Goal: Task Accomplishment & Management: Manage account settings

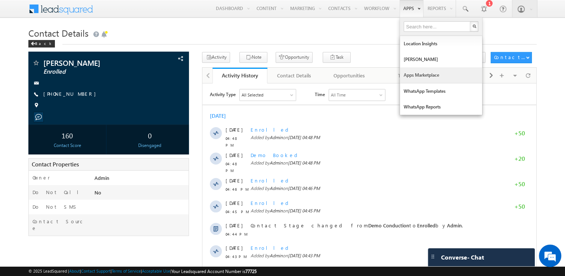
click at [429, 75] on link "Apps Marketplace" at bounding box center [441, 75] width 82 height 16
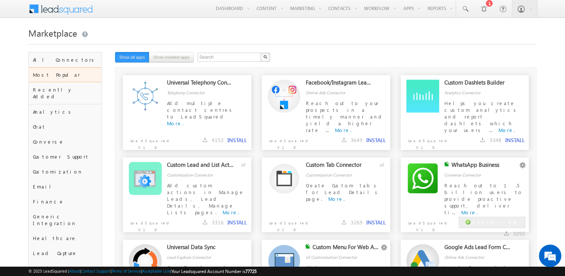
click at [339, 59] on div "Search X 12 results found Show all apps Show installed apps" at bounding box center [289, 58] width 349 height 12
click at [228, 61] on input "text" at bounding box center [229, 57] width 64 height 9
type input "meta"
click at [260, 53] on button "button" at bounding box center [265, 57] width 10 height 9
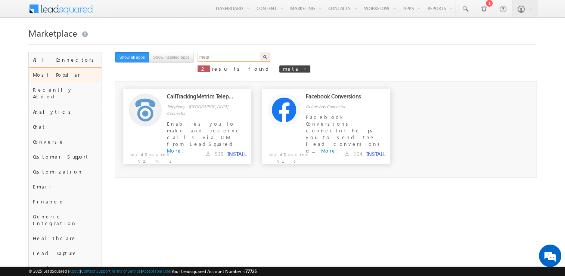
drag, startPoint x: 219, startPoint y: 59, endPoint x: 144, endPoint y: 59, distance: 75.4
click at [144, 59] on div "meta X 2 results found meta Show all apps Show installed apps" at bounding box center [289, 64] width 349 height 25
click at [284, 57] on div "facebook X 2 results found meta Show all apps Show installed apps" at bounding box center [289, 64] width 349 height 25
drag, startPoint x: 224, startPoint y: 55, endPoint x: 76, endPoint y: 65, distance: 148.2
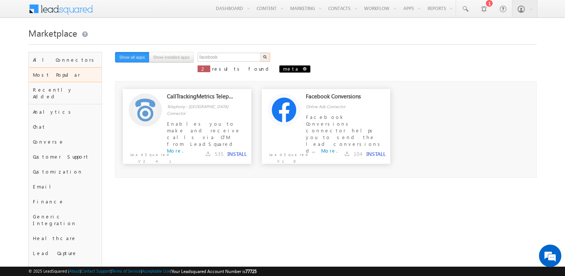
click at [303, 68] on span at bounding box center [305, 69] width 4 height 4
type input "Search"
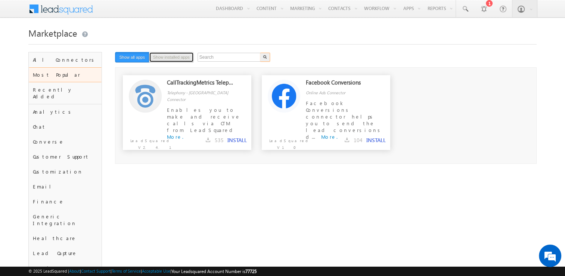
click at [169, 53] on button "Show installed apps" at bounding box center [171, 57] width 45 height 10
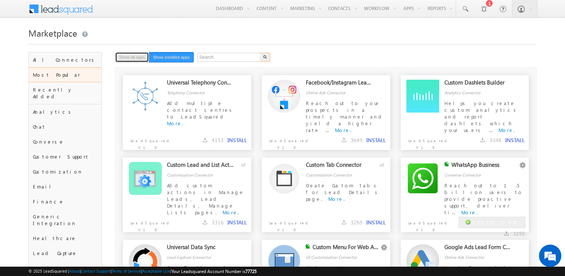
click at [138, 56] on button "Show all apps" at bounding box center [132, 57] width 34 height 10
click at [243, 54] on input "text" at bounding box center [229, 57] width 64 height 9
type input "meta"
click at [265, 58] on img "button" at bounding box center [265, 57] width 4 height 4
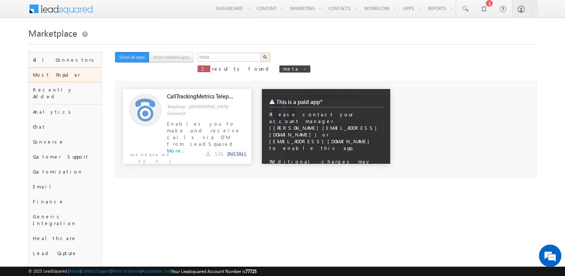
click at [345, 98] on div "This is a paid app*" at bounding box center [325, 101] width 113 height 11
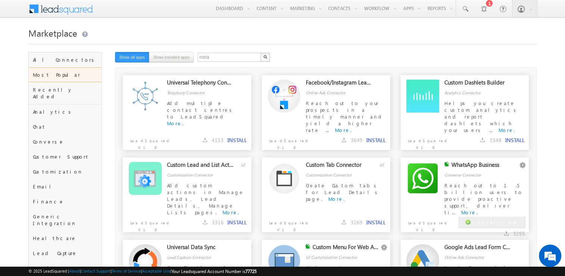
click at [335, 98] on div "Facebook/Instagram Lead Ads Online Ads Connector Reach out to your prospects in…" at bounding box center [347, 100] width 84 height 42
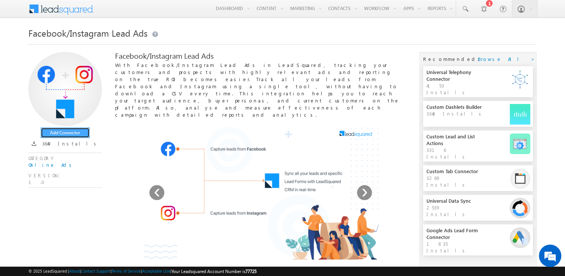
click at [59, 129] on button "Add Connector" at bounding box center [65, 132] width 49 height 10
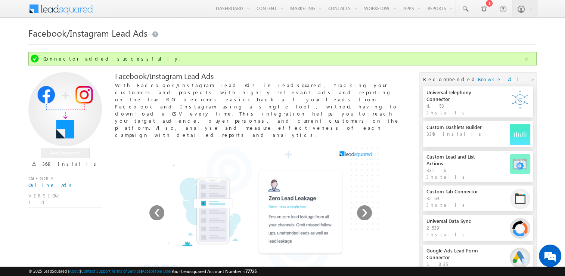
scroll to position [104, 0]
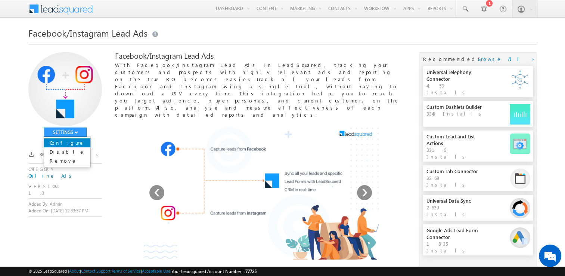
click at [73, 141] on link "Configure" at bounding box center [67, 142] width 46 height 9
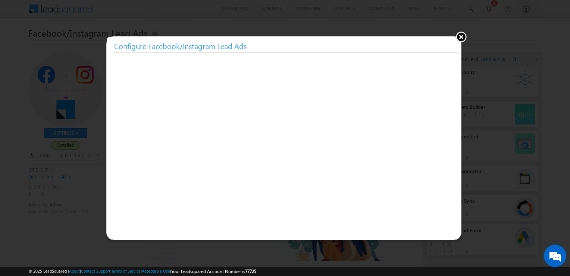
click at [460, 36] on button at bounding box center [461, 36] width 11 height 11
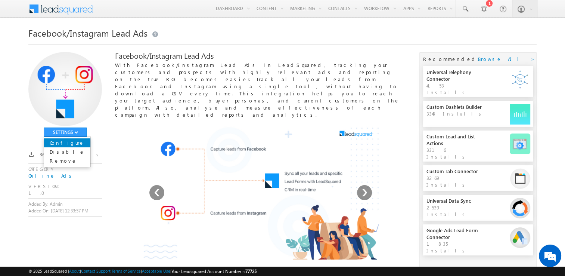
click at [73, 142] on link "Configure" at bounding box center [67, 142] width 46 height 9
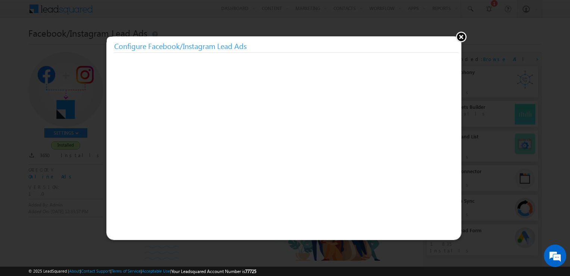
click at [6, 112] on div at bounding box center [285, 138] width 570 height 276
click at [460, 37] on button at bounding box center [461, 36] width 11 height 11
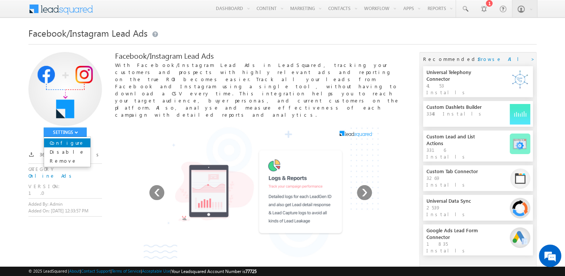
click at [75, 140] on link "Configure" at bounding box center [67, 142] width 46 height 9
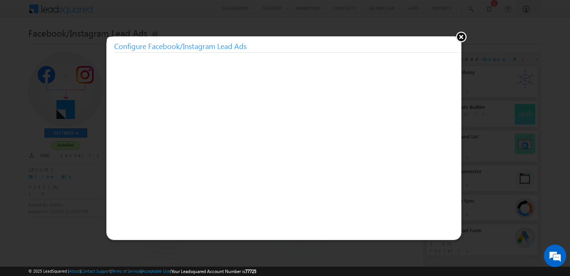
click at [461, 37] on button at bounding box center [461, 36] width 11 height 11
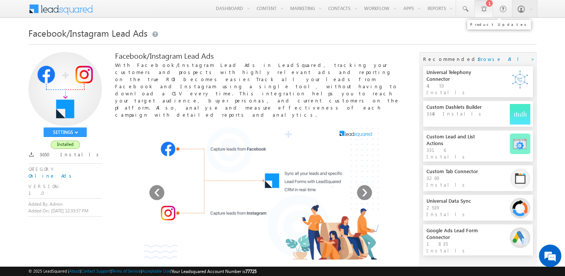
click at [489, 10] on link "1" at bounding box center [483, 8] width 19 height 17
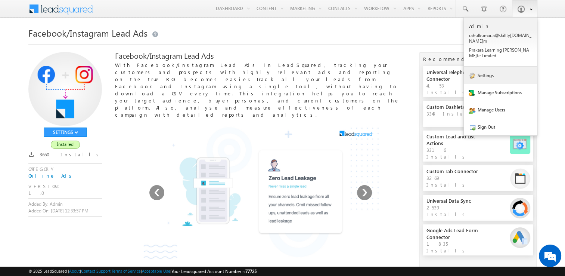
click at [500, 66] on link "Settings" at bounding box center [500, 74] width 73 height 17
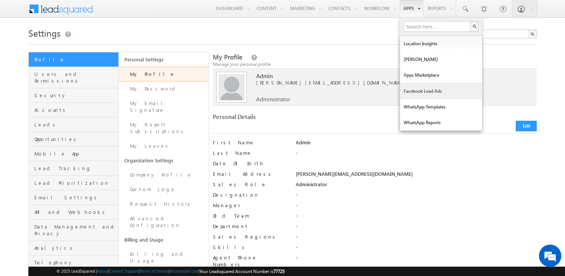
click at [421, 90] on link "Facebook Lead Ads" at bounding box center [441, 91] width 82 height 16
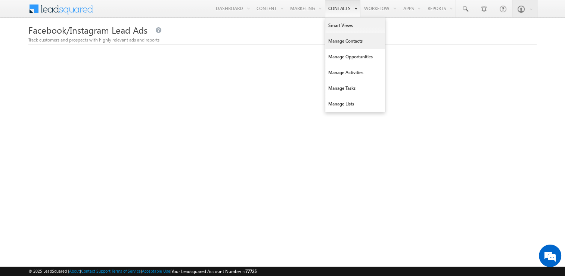
click at [343, 40] on link "Manage Contacts" at bounding box center [355, 41] width 60 height 16
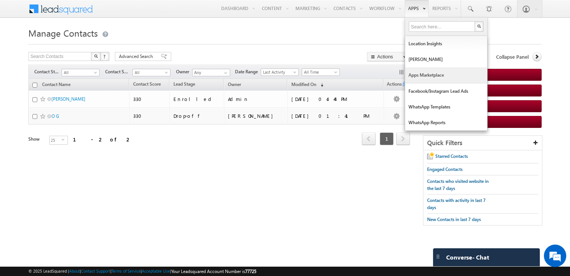
click at [435, 71] on link "Apps Marketplace" at bounding box center [446, 75] width 82 height 16
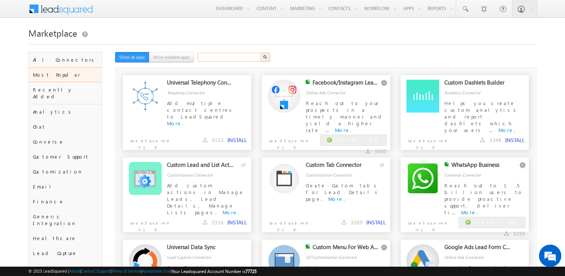
click at [211, 57] on input "text" at bounding box center [229, 57] width 64 height 9
type input "google"
click at [260, 53] on button "button" at bounding box center [265, 57] width 10 height 9
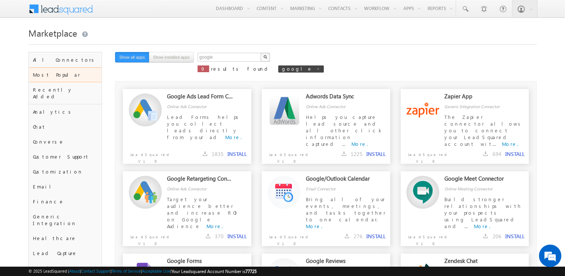
click at [215, 96] on div "Google Ads Lead Form Connector" at bounding box center [200, 98] width 67 height 10
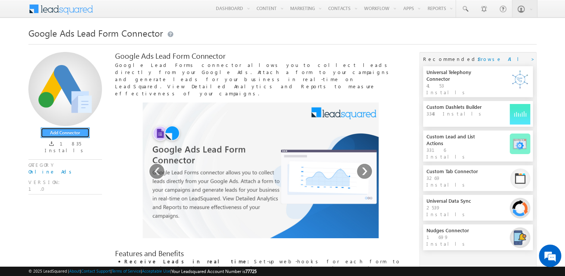
click at [70, 132] on button "Add Connector" at bounding box center [65, 132] width 49 height 10
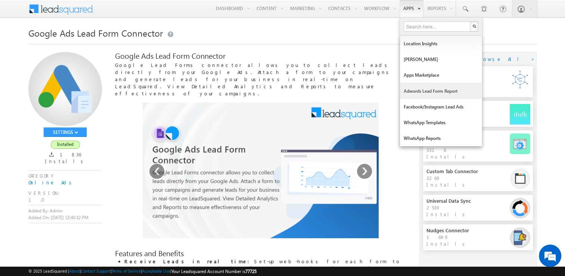
click at [441, 92] on link "Adwords Lead Form Report" at bounding box center [441, 91] width 82 height 16
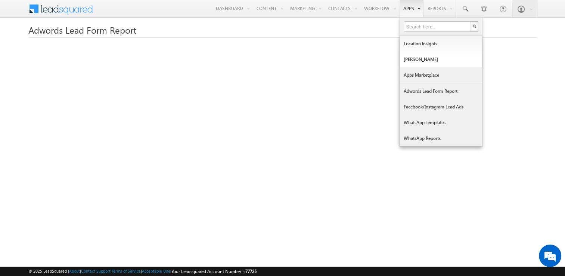
click at [427, 72] on link "Apps Marketplace" at bounding box center [441, 75] width 82 height 16
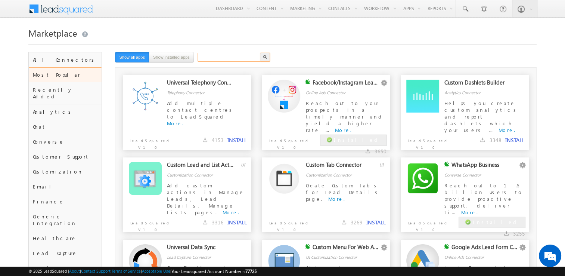
click at [226, 57] on input "text" at bounding box center [229, 57] width 64 height 9
type input "tag"
click at [260, 53] on button "button" at bounding box center [265, 57] width 10 height 9
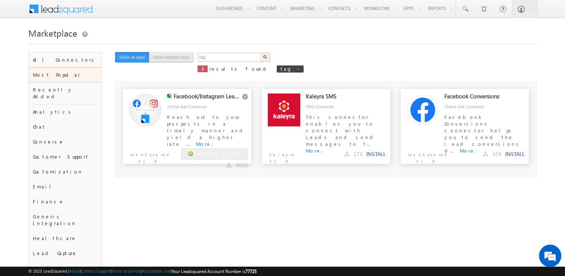
drag, startPoint x: 226, startPoint y: 57, endPoint x: 172, endPoint y: 59, distance: 54.5
click at [172, 59] on div "tag X 3 results found tag Show all apps Show installed apps" at bounding box center [289, 64] width 349 height 25
type input "google"
click at [260, 53] on button "button" at bounding box center [265, 57] width 10 height 9
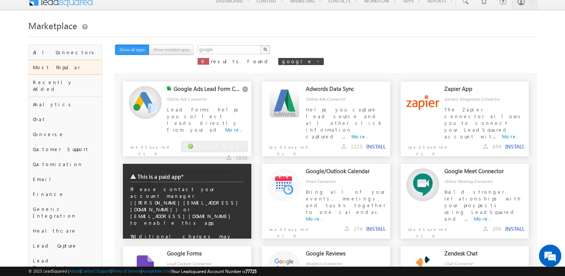
scroll to position [7, 0]
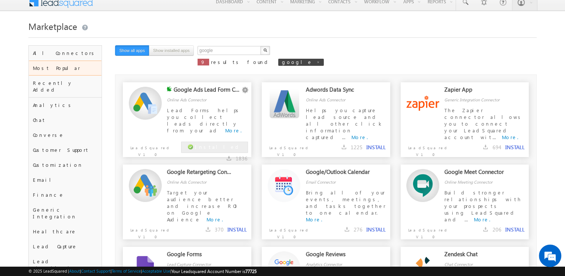
click at [225, 109] on span "Lead Forms helps you collect leads directly from your ad" at bounding box center [204, 120] width 74 height 27
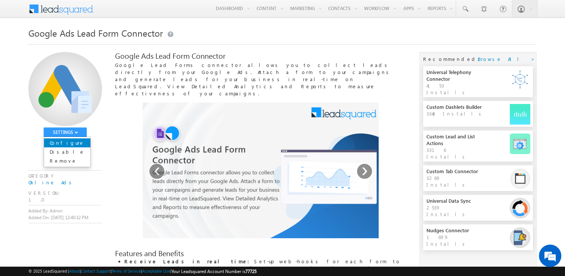
click at [69, 141] on link "Configure" at bounding box center [67, 142] width 46 height 9
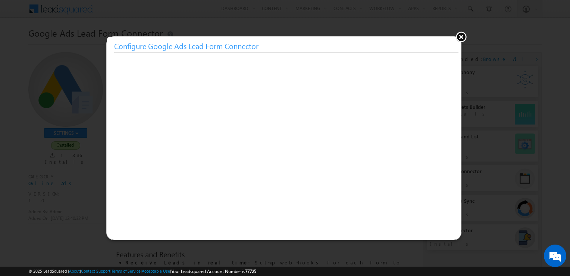
click at [463, 37] on button at bounding box center [461, 36] width 11 height 11
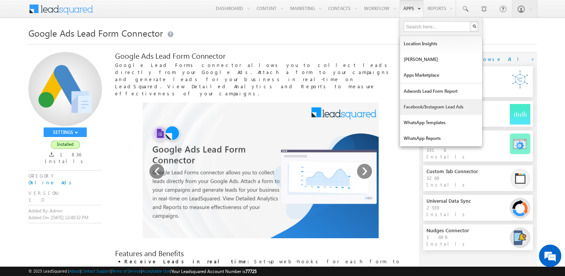
click at [420, 105] on link "Facebook/Instagram Lead Ads" at bounding box center [441, 107] width 82 height 16
click at [439, 106] on link "Facebook/Instagram Lead Ads" at bounding box center [441, 107] width 82 height 16
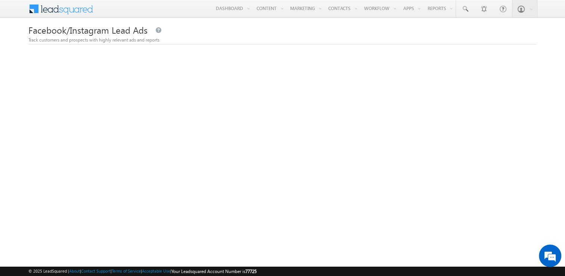
scroll to position [52, 0]
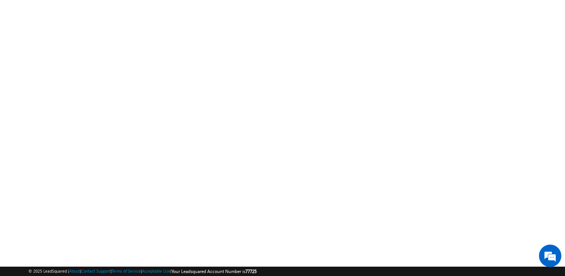
click at [16, 97] on body "Menu Admin [PERSON_NAME] .a@sk illty [DOMAIN_NAME] ra Learn ing [PERSON_NAME]" at bounding box center [282, 124] width 565 height 352
click at [27, 132] on body "Menu Admin rahul kumar .a@sk illty ro.co ra Learn ing Priva" at bounding box center [282, 81] width 565 height 352
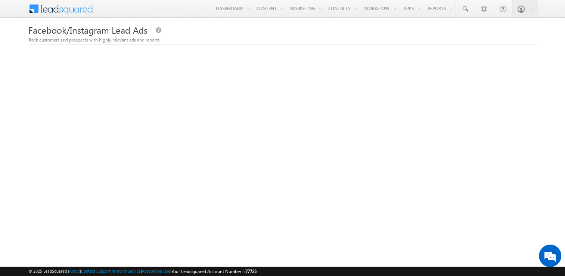
click at [234, 50] on div "Facebook/Instagram Lead Ads Track customers and prospects with highly relevant …" at bounding box center [282, 188] width 508 height 327
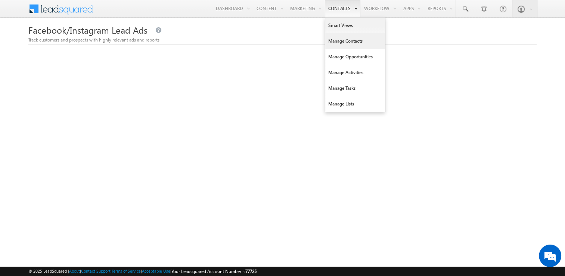
click at [344, 44] on link "Manage Contacts" at bounding box center [355, 41] width 60 height 16
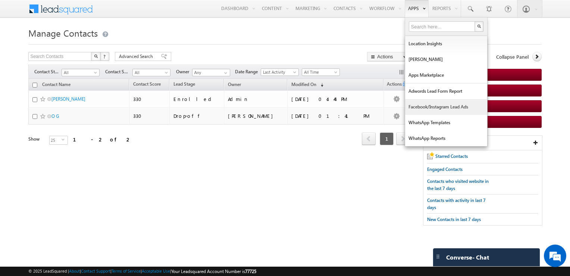
click at [432, 110] on link "Facebook/Instagram Lead Ads" at bounding box center [446, 107] width 82 height 16
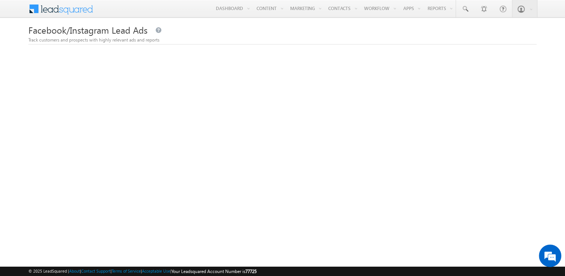
click at [4, 190] on body "Menu Admin [PERSON_NAME] .a@sk illty [DOMAIN_NAME] ra Learn ing [PERSON_NAME]" at bounding box center [282, 176] width 565 height 352
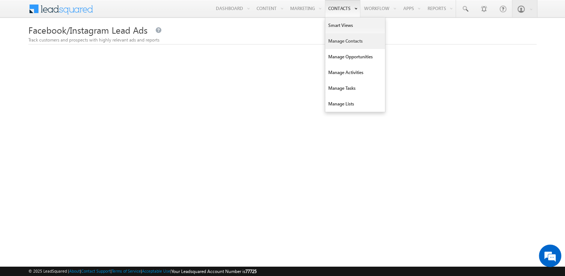
click at [339, 37] on link "Manage Contacts" at bounding box center [355, 41] width 60 height 16
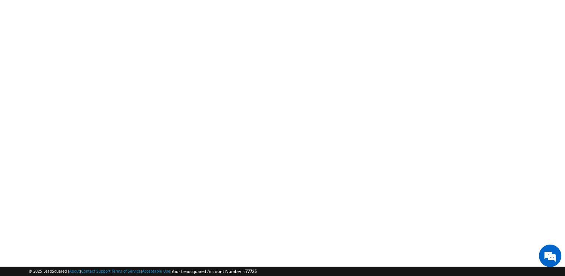
scroll to position [95, 0]
click at [27, 124] on body "Menu Admin [PERSON_NAME] .a@sk illty [DOMAIN_NAME] ra Learn ing [PERSON_NAME]" at bounding box center [282, 81] width 565 height 352
click at [15, 207] on body "Menu Admin [PERSON_NAME] .a@sk illty [DOMAIN_NAME] ra Learn ing [PERSON_NAME]" at bounding box center [282, 81] width 565 height 352
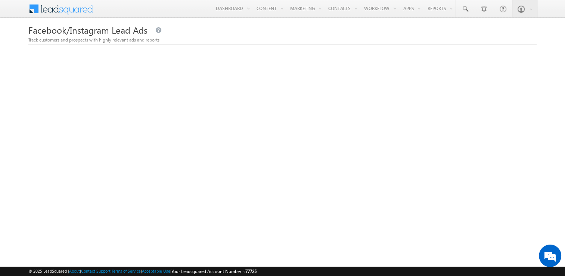
click at [551, 63] on body "Menu Admin [PERSON_NAME] .a@sk illty [DOMAIN_NAME] ra Learn ing [PERSON_NAME]" at bounding box center [282, 176] width 565 height 352
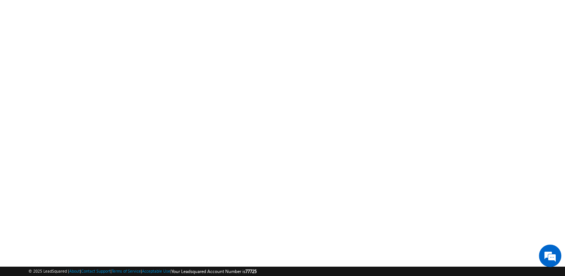
click at [17, 142] on body "Menu Admin rahul kumar .a@sk illty ro.co ra Learn ing Priva" at bounding box center [282, 124] width 565 height 352
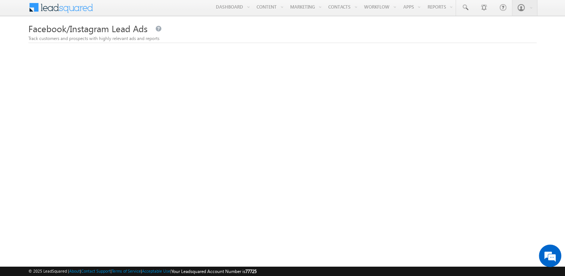
scroll to position [52, 0]
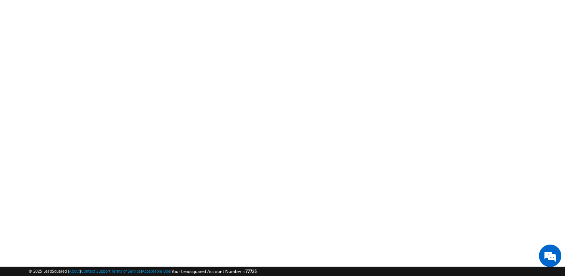
click at [25, 155] on body "Menu Admin rahul kumar .a@sk illty ro.co ra Learn ing Priva" at bounding box center [282, 124] width 565 height 352
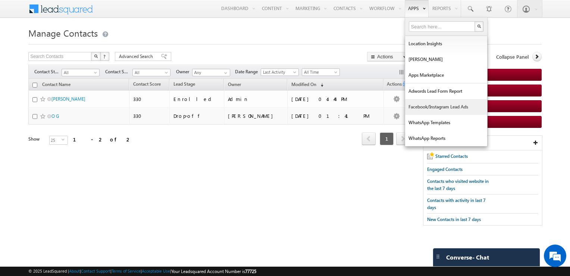
click at [445, 105] on link "Facebook/Instagram Lead Ads" at bounding box center [446, 107] width 82 height 16
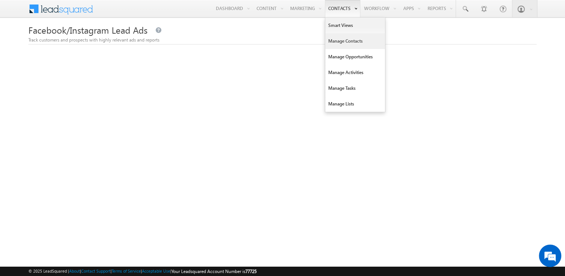
click at [349, 39] on link "Manage Contacts" at bounding box center [355, 41] width 60 height 16
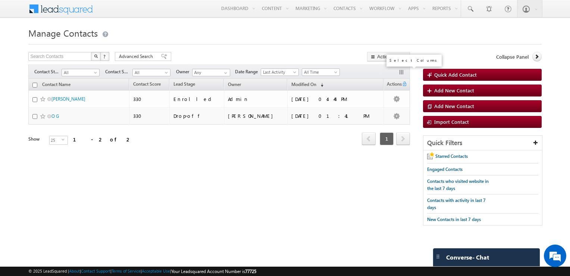
click at [403, 71] on button "button" at bounding box center [402, 72] width 7 height 7
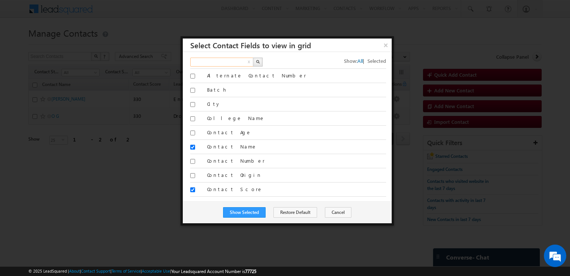
click at [221, 64] on input "text" at bounding box center [222, 61] width 64 height 9
type input "student name"
click at [252, 210] on button "Show Selected" at bounding box center [244, 212] width 43 height 10
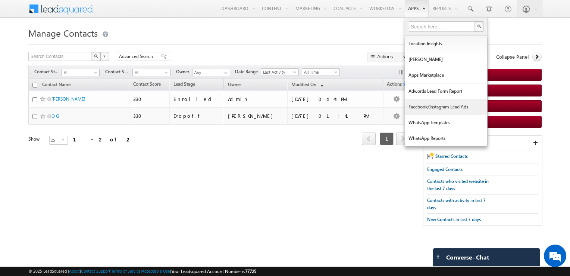
click at [455, 107] on link "Facebook/Instagram Lead Ads" at bounding box center [446, 107] width 82 height 16
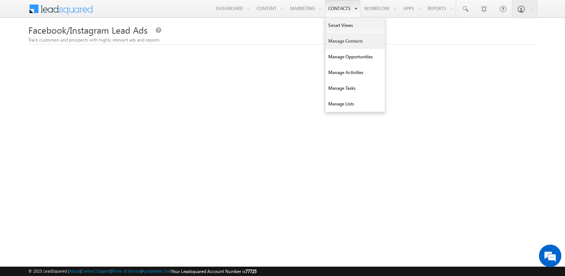
click at [346, 43] on link "Manage Contacts" at bounding box center [355, 41] width 60 height 16
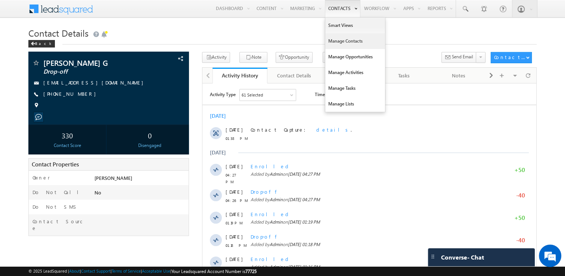
click at [345, 43] on link "Manage Contacts" at bounding box center [355, 41] width 60 height 16
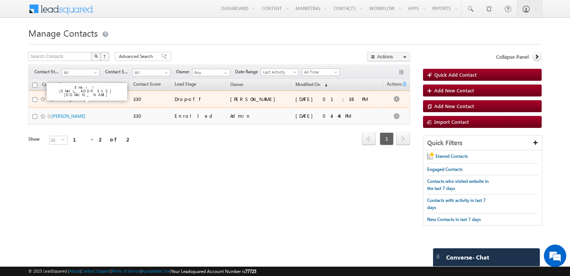
click at [88, 98] on link "[PERSON_NAME] G" at bounding box center [71, 99] width 38 height 6
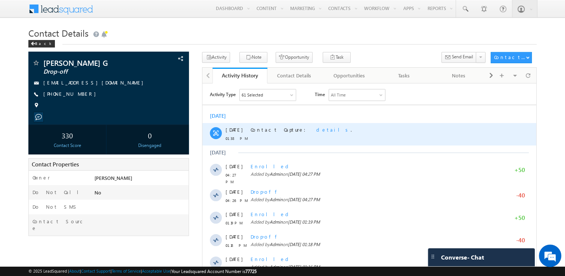
click at [316, 129] on span "details" at bounding box center [333, 129] width 34 height 6
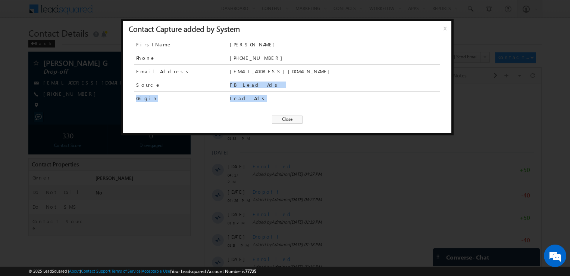
drag, startPoint x: 228, startPoint y: 80, endPoint x: 260, endPoint y: 94, distance: 34.8
click at [260, 94] on div "FirstName Yuganraj Sathiamourthy Phone +91-7358549492 EmailAddress yuganraj881@…" at bounding box center [287, 71] width 306 height 67
click at [260, 94] on span "Lead Ads" at bounding box center [335, 97] width 211 height 13
click at [260, 95] on span "Lead Ads" at bounding box center [335, 98] width 211 height 7
click at [446, 26] on span "x" at bounding box center [447, 30] width 6 height 13
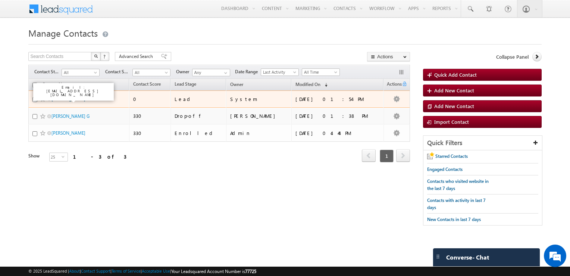
click at [60, 99] on link "[PERSON_NAME]" at bounding box center [69, 99] width 34 height 6
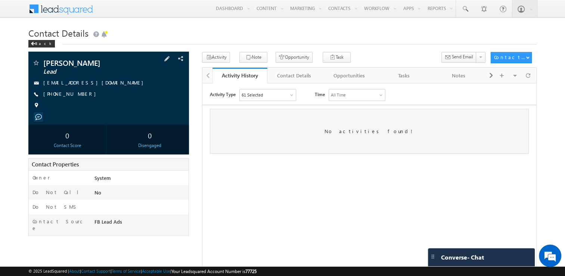
click at [53, 72] on span "Lead" at bounding box center [93, 71] width 100 height 7
click at [170, 60] on span at bounding box center [167, 59] width 8 height 8
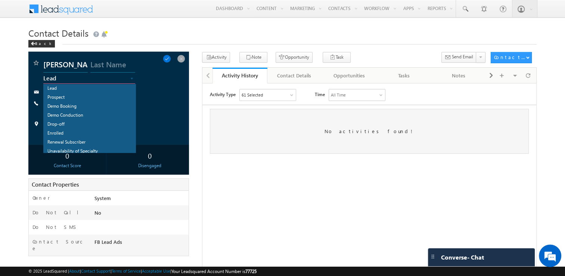
click at [77, 80] on span "Lead" at bounding box center [82, 78] width 78 height 7
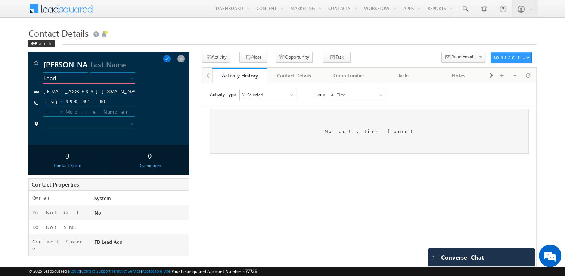
click at [77, 80] on span "Lead" at bounding box center [82, 78] width 78 height 7
click at [93, 93] on input "rajyugan@gmail.com" at bounding box center [88, 91] width 91 height 7
click at [152, 91] on div "rajyugan@gmail.com" at bounding box center [108, 93] width 130 height 10
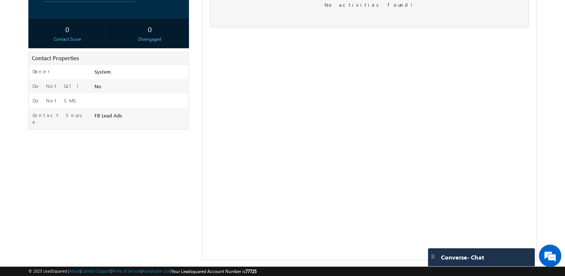
scroll to position [128, 0]
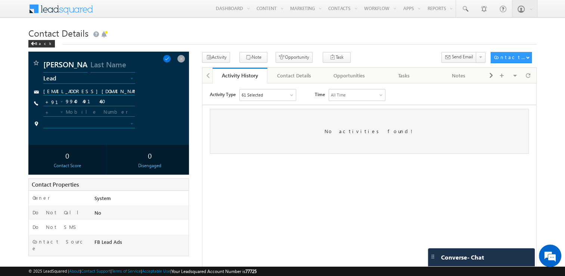
click at [268, 96] on div "61 Selected" at bounding box center [268, 94] width 56 height 11
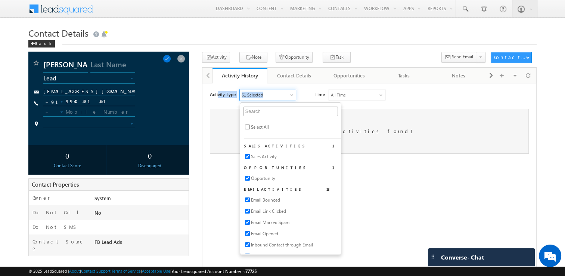
drag, startPoint x: 268, startPoint y: 96, endPoint x: 218, endPoint y: 58, distance: 62.7
click at [218, 83] on html "Activity Type 61 Selected Select All Sales Activities 1 Sales Activity Opportun…" at bounding box center [369, 121] width 334 height 76
drag, startPoint x: 15, startPoint y: -25, endPoint x: 218, endPoint y: 59, distance: 218.8
click at [218, 59] on button "Activity" at bounding box center [216, 57] width 28 height 11
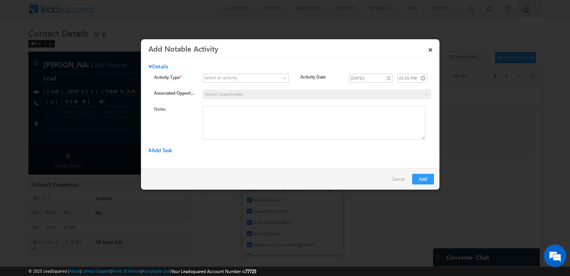
click at [230, 78] on div "Select an activity" at bounding box center [221, 77] width 33 height 7
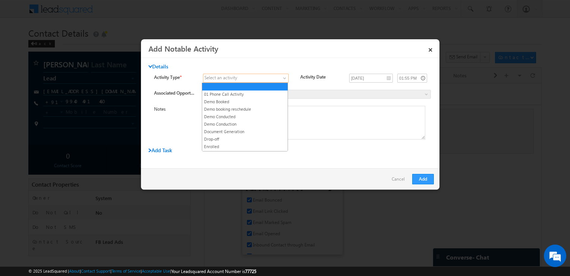
click at [284, 78] on span at bounding box center [286, 80] width 6 height 6
click at [263, 91] on link "01 Phone Call Activity" at bounding box center [244, 94] width 85 height 7
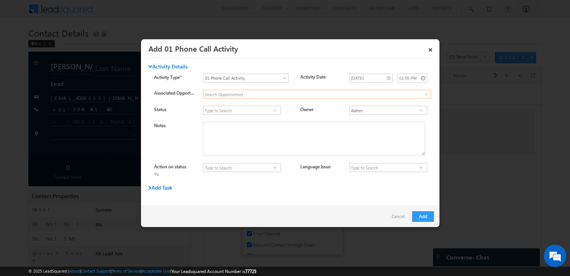
click at [263, 91] on input at bounding box center [317, 94] width 228 height 9
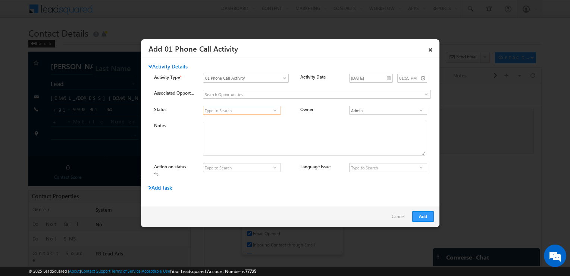
click at [257, 109] on input at bounding box center [242, 110] width 78 height 9
click at [276, 112] on span at bounding box center [274, 110] width 7 height 6
click at [267, 119] on link "Connected" at bounding box center [242, 119] width 78 height 9
type input "Connected"
click at [418, 111] on span at bounding box center [421, 110] width 7 height 6
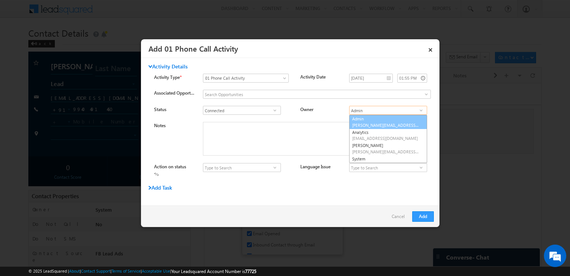
click at [388, 116] on link "Admin rahulkumar.a@skilltyro.com" at bounding box center [388, 122] width 78 height 14
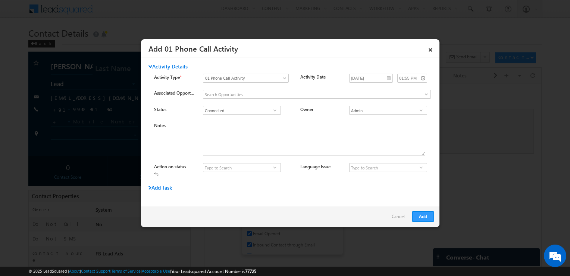
click at [418, 110] on span at bounding box center [421, 110] width 7 height 6
click at [318, 112] on div "Owner" at bounding box center [321, 111] width 41 height 10
click at [275, 169] on span at bounding box center [274, 167] width 7 height 6
click at [270, 173] on link "Interested" at bounding box center [242, 176] width 78 height 9
type input "Interested"
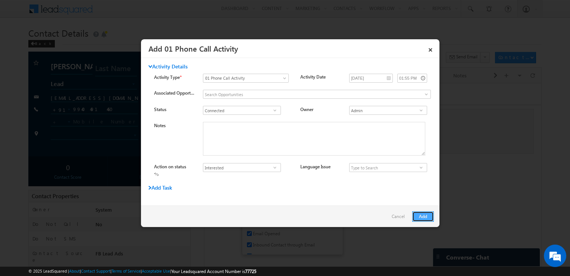
click at [421, 213] on button "Add" at bounding box center [424, 216] width 22 height 10
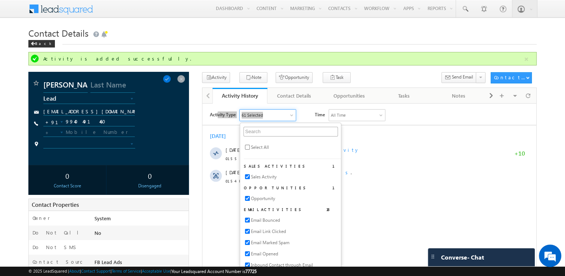
click at [405, 31] on h1 "Contact Details" at bounding box center [282, 32] width 508 height 15
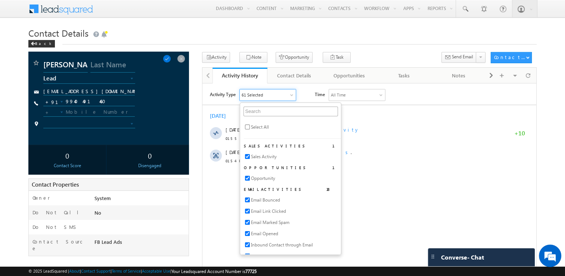
click at [222, 173] on html "Activity Type 61 Selected Select All Sales Activities 1 Sales Activity Opportun…" at bounding box center [369, 128] width 334 height 90
click at [171, 59] on span at bounding box center [167, 59] width 8 height 8
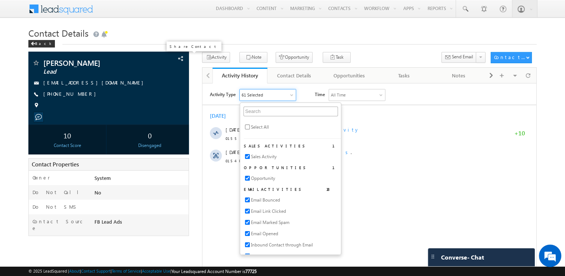
click at [182, 57] on span at bounding box center [181, 59] width 8 height 8
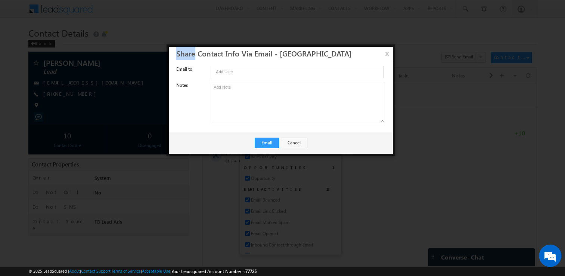
click at [182, 57] on h3 "Share Contact Info Via Email - Devaraj" at bounding box center [284, 53] width 217 height 13
drag, startPoint x: 182, startPoint y: 57, endPoint x: 289, endPoint y: 4, distance: 119.2
click at [289, 4] on div at bounding box center [282, 138] width 565 height 276
click at [287, 23] on div at bounding box center [282, 138] width 565 height 276
click at [295, 143] on button "Cancel" at bounding box center [294, 142] width 27 height 10
